Goal: Transaction & Acquisition: Book appointment/travel/reservation

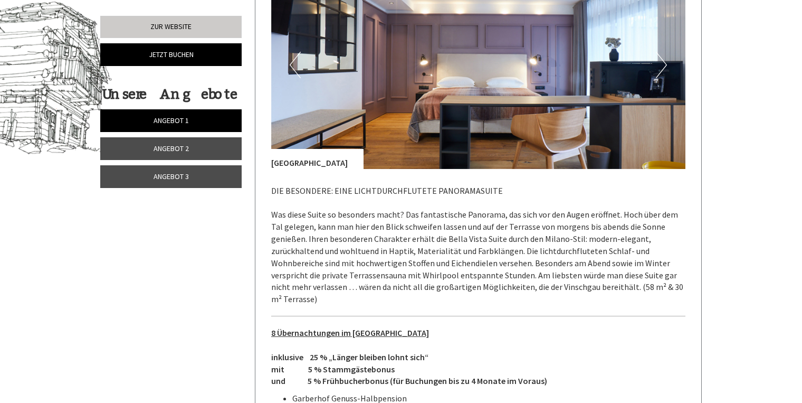
scroll to position [591, 0]
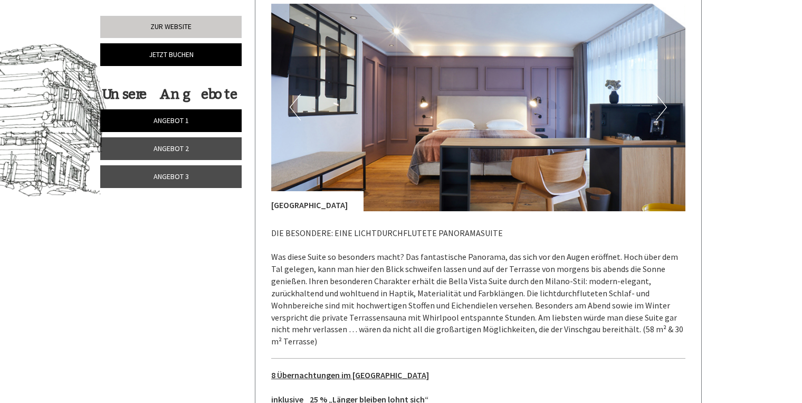
click at [667, 107] on button "Next" at bounding box center [661, 107] width 11 height 26
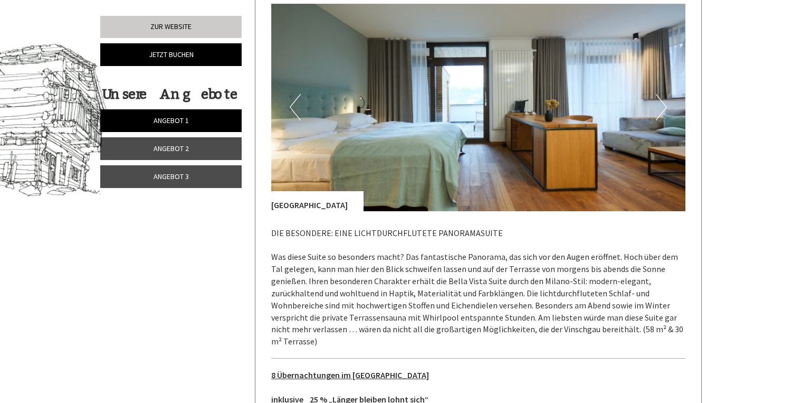
click at [667, 107] on button "Next" at bounding box center [661, 107] width 11 height 26
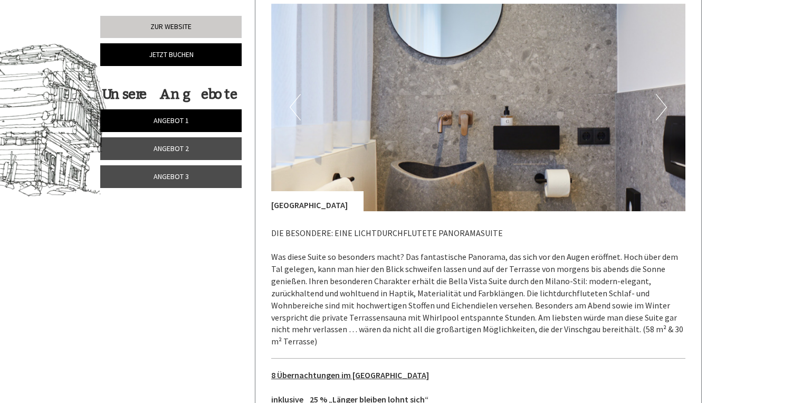
click at [667, 107] on button "Next" at bounding box center [661, 107] width 11 height 26
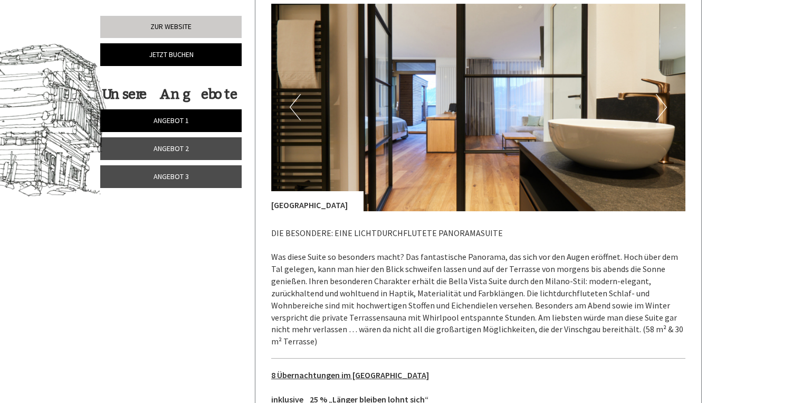
click at [667, 107] on button "Next" at bounding box center [661, 107] width 11 height 26
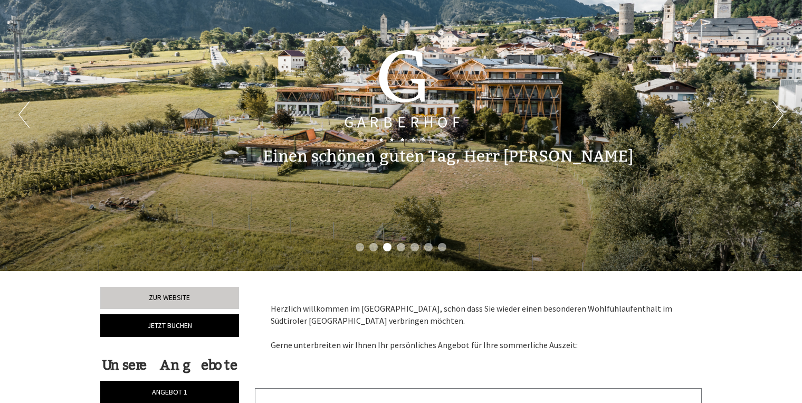
scroll to position [0, 0]
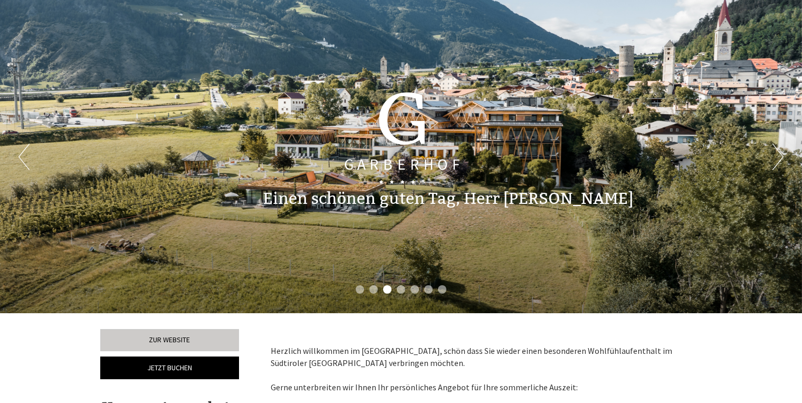
click at [776, 152] on button "Next" at bounding box center [778, 157] width 11 height 26
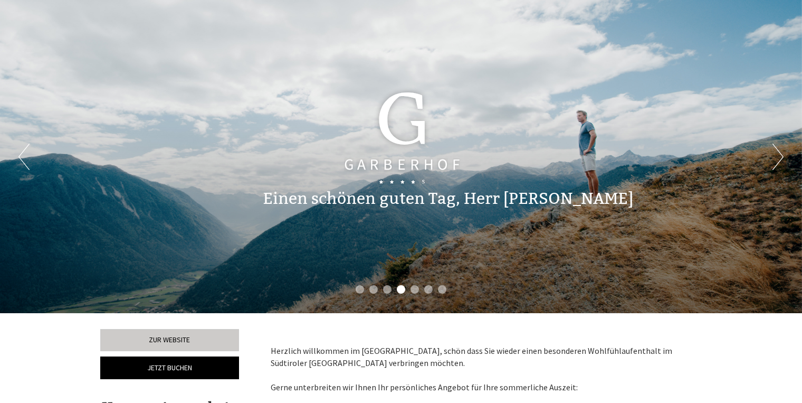
click at [776, 152] on button "Next" at bounding box center [778, 157] width 11 height 26
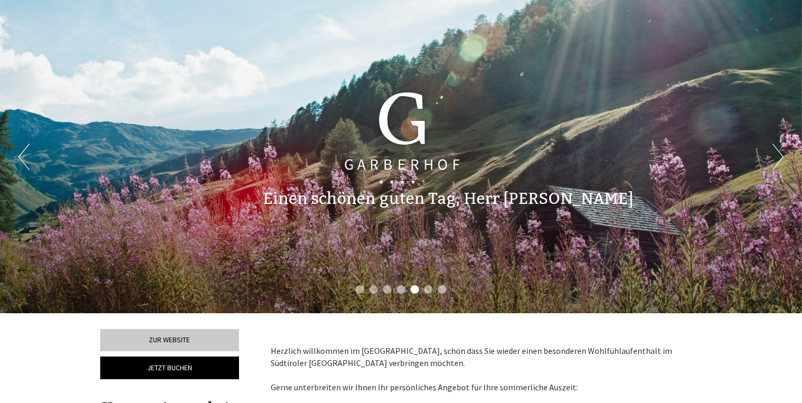
click at [776, 152] on button "Next" at bounding box center [778, 157] width 11 height 26
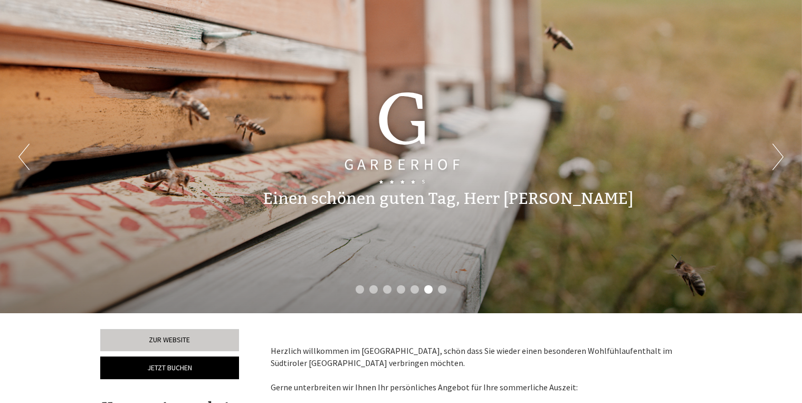
click at [776, 152] on button "Next" at bounding box center [778, 157] width 11 height 26
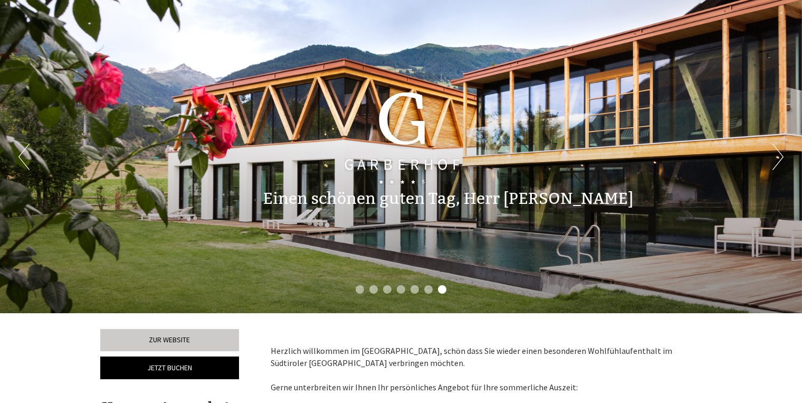
click at [776, 152] on button "Next" at bounding box center [778, 157] width 11 height 26
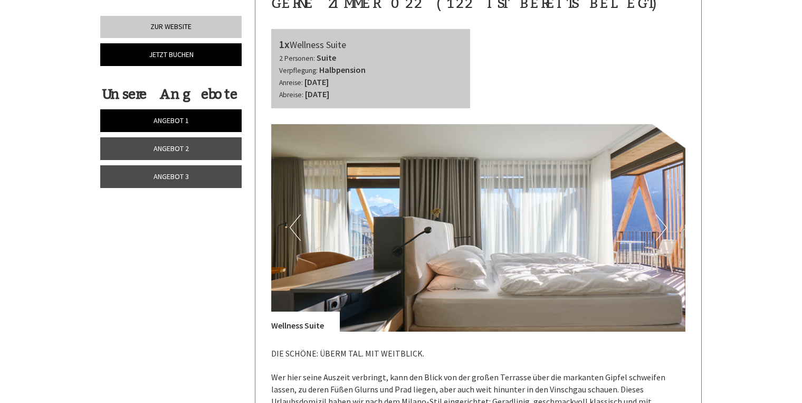
scroll to position [2154, 0]
click at [665, 214] on button "Next" at bounding box center [661, 227] width 11 height 26
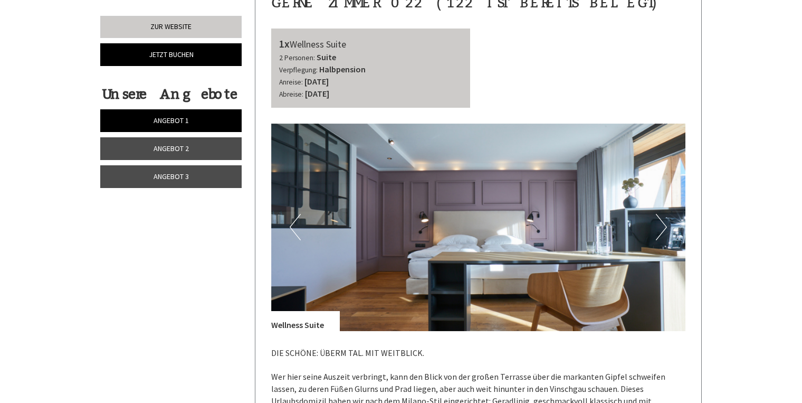
click at [665, 215] on button "Next" at bounding box center [661, 227] width 11 height 26
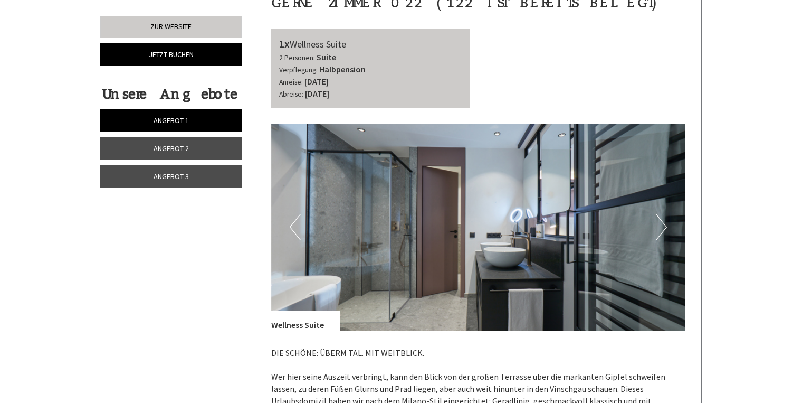
drag, startPoint x: 665, startPoint y: 215, endPoint x: 757, endPoint y: 256, distance: 100.4
click at [677, 234] on div "Previous Next" at bounding box center [478, 227] width 415 height 207
click at [665, 215] on button "Next" at bounding box center [661, 227] width 11 height 26
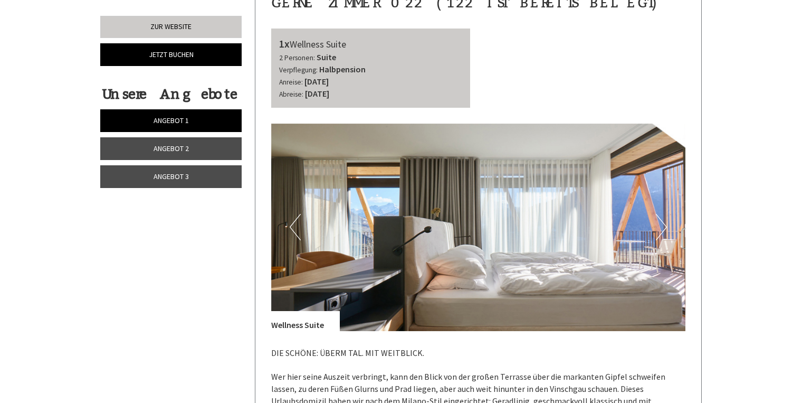
click at [665, 215] on button "Next" at bounding box center [661, 227] width 11 height 26
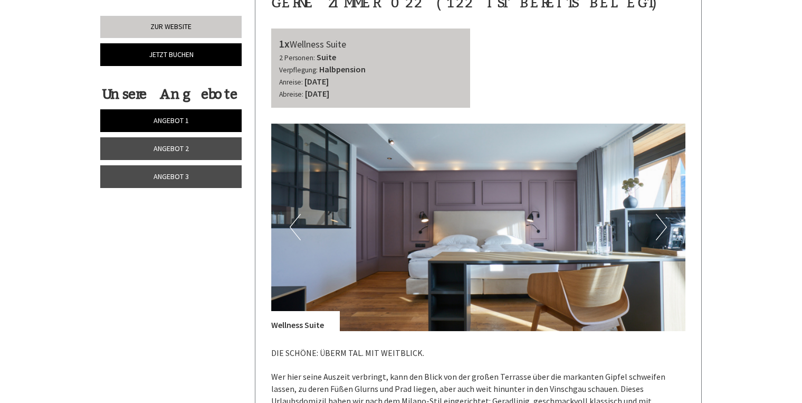
click at [666, 215] on button "Next" at bounding box center [661, 227] width 11 height 26
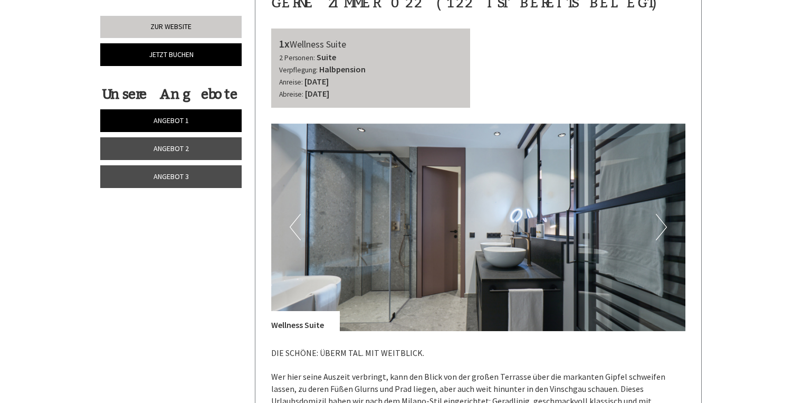
click at [666, 215] on button "Next" at bounding box center [661, 227] width 11 height 26
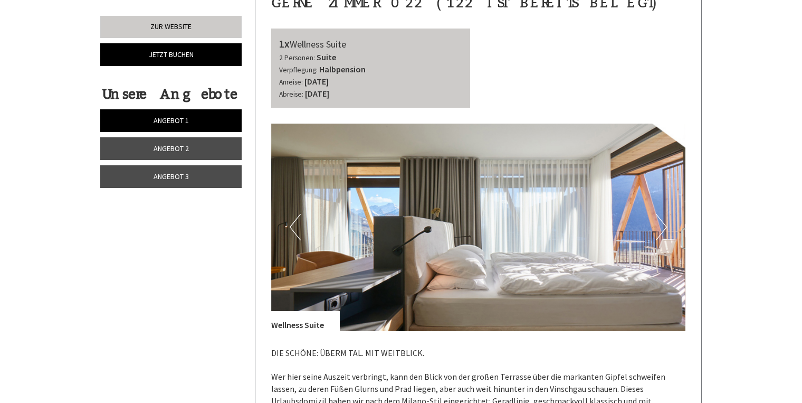
click at [666, 215] on button "Next" at bounding box center [661, 227] width 11 height 26
click at [663, 214] on button "Next" at bounding box center [661, 227] width 11 height 26
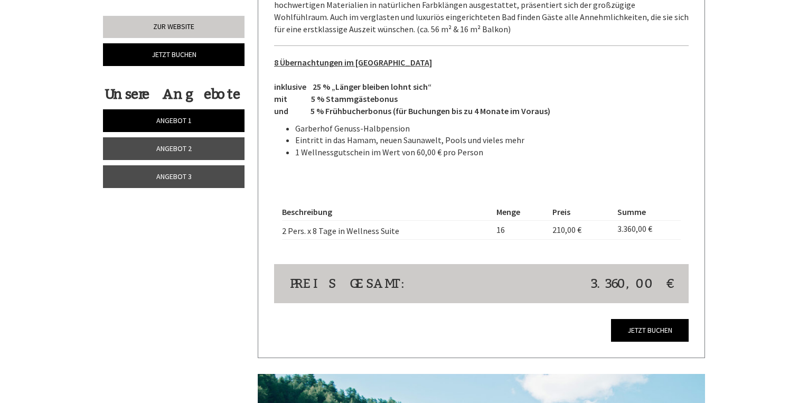
scroll to position [2576, 0]
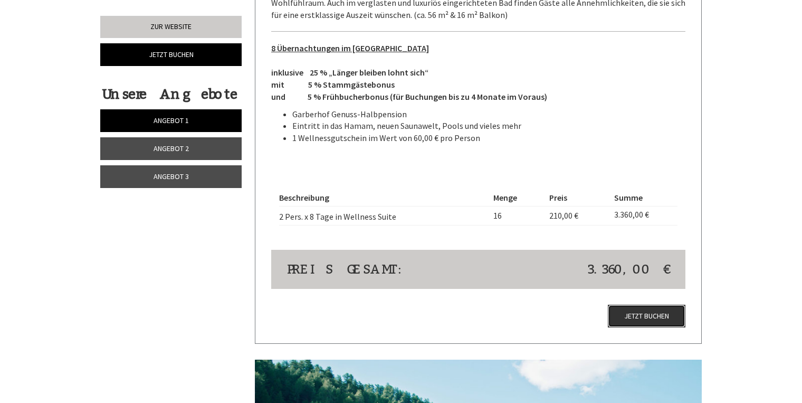
click at [648, 306] on link "Jetzt buchen" at bounding box center [647, 316] width 78 height 23
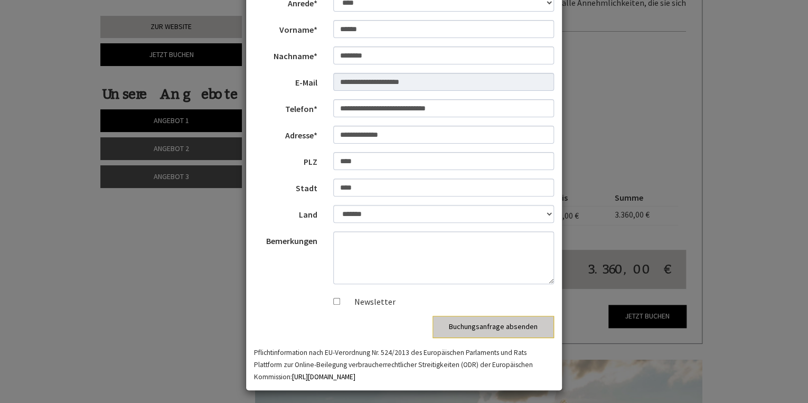
scroll to position [79, 0]
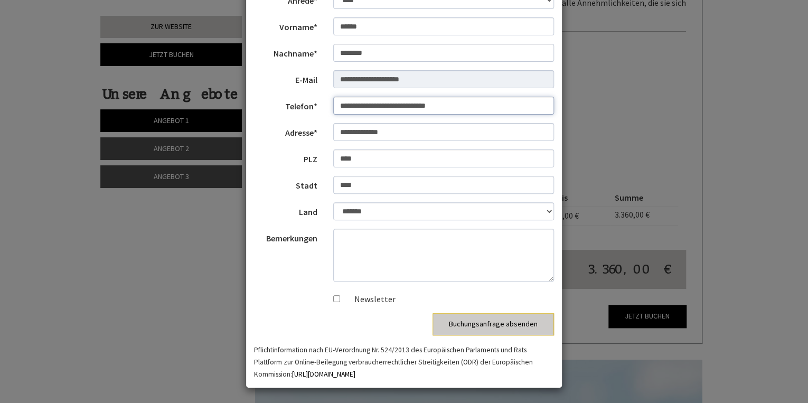
drag, startPoint x: 393, startPoint y: 107, endPoint x: 452, endPoint y: 111, distance: 59.2
click at [452, 111] on input "**********" at bounding box center [443, 106] width 221 height 18
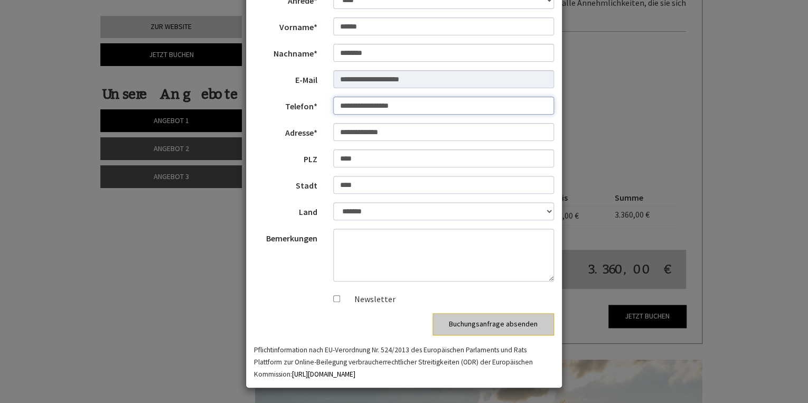
click at [390, 108] on input "**********" at bounding box center [443, 106] width 221 height 18
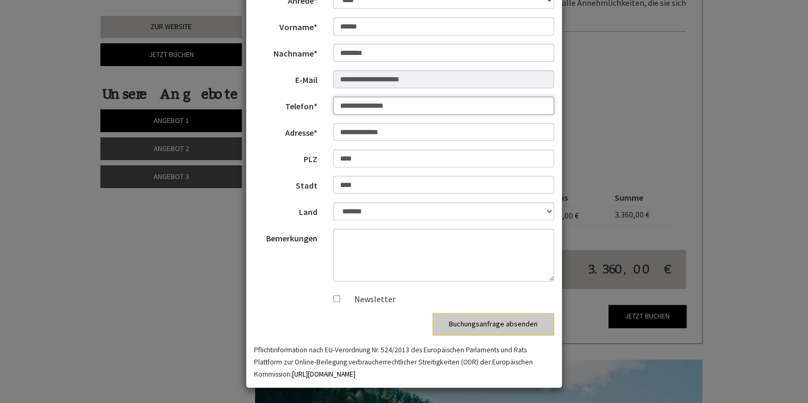
type input "**********"
click at [355, 239] on textarea "Bemerkungen" at bounding box center [443, 255] width 221 height 53
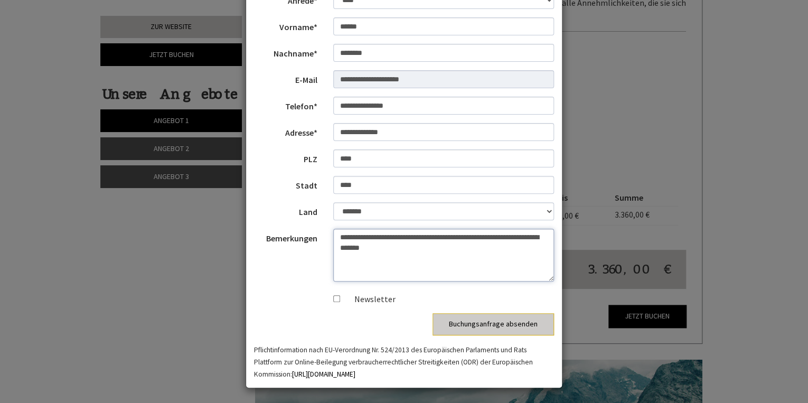
click at [458, 238] on textarea "**********" at bounding box center [443, 255] width 221 height 53
type textarea "**********"
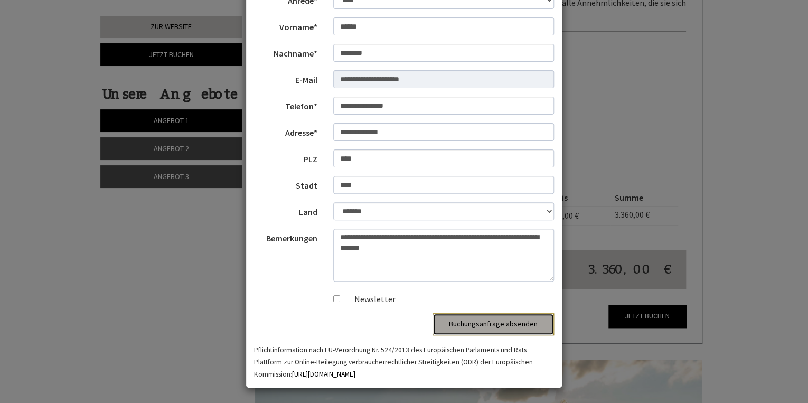
click at [495, 324] on button "Buchungsanfrage absenden" at bounding box center [492, 324] width 121 height 22
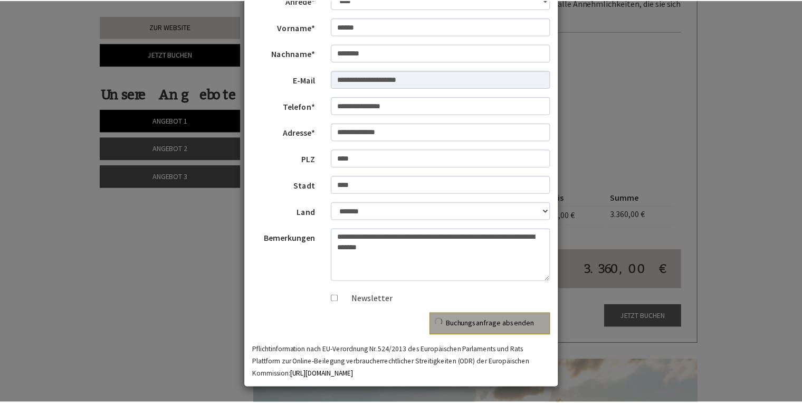
scroll to position [0, 0]
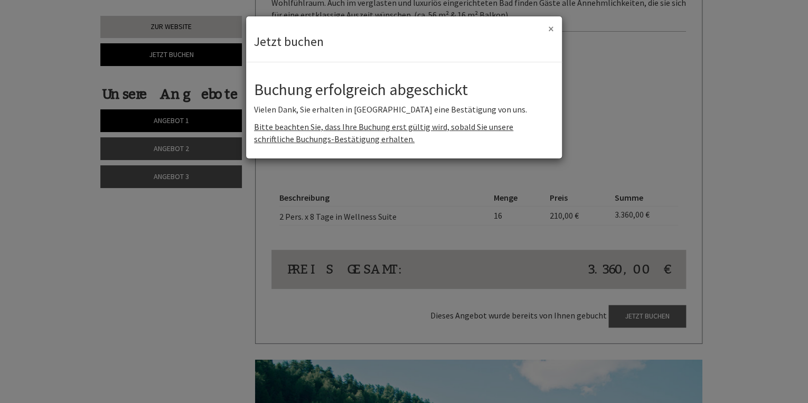
click at [550, 27] on button "×" at bounding box center [551, 28] width 6 height 11
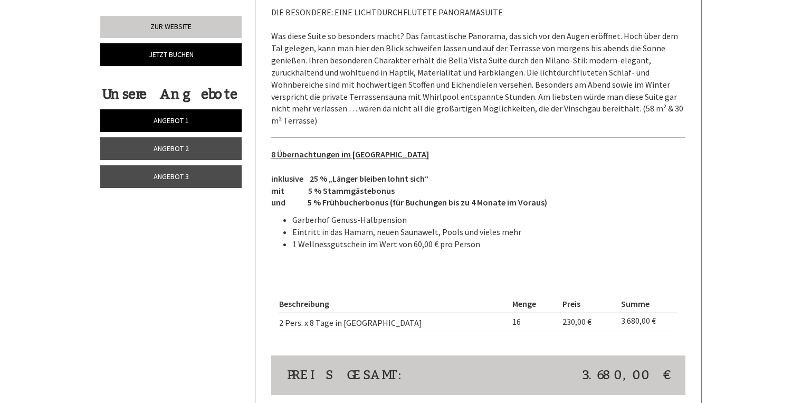
scroll to position [802, 0]
